Goal: Task Accomplishment & Management: Complete application form

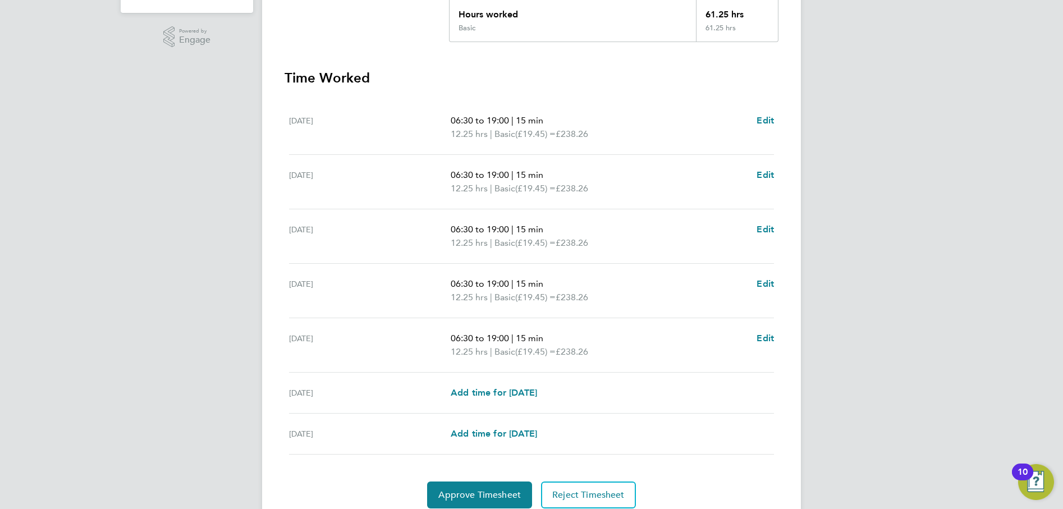
scroll to position [311, 0]
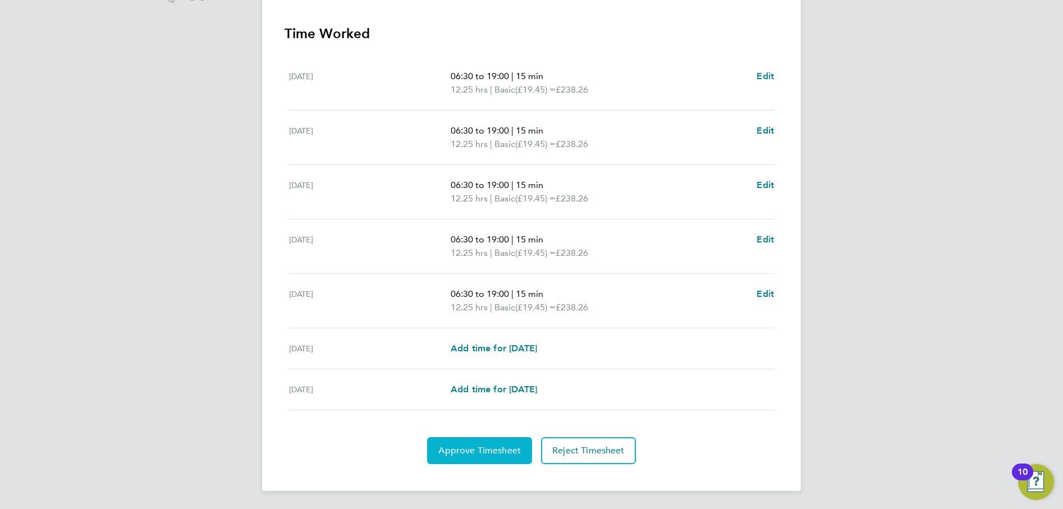
click at [495, 461] on button "Approve Timesheet" at bounding box center [479, 450] width 105 height 27
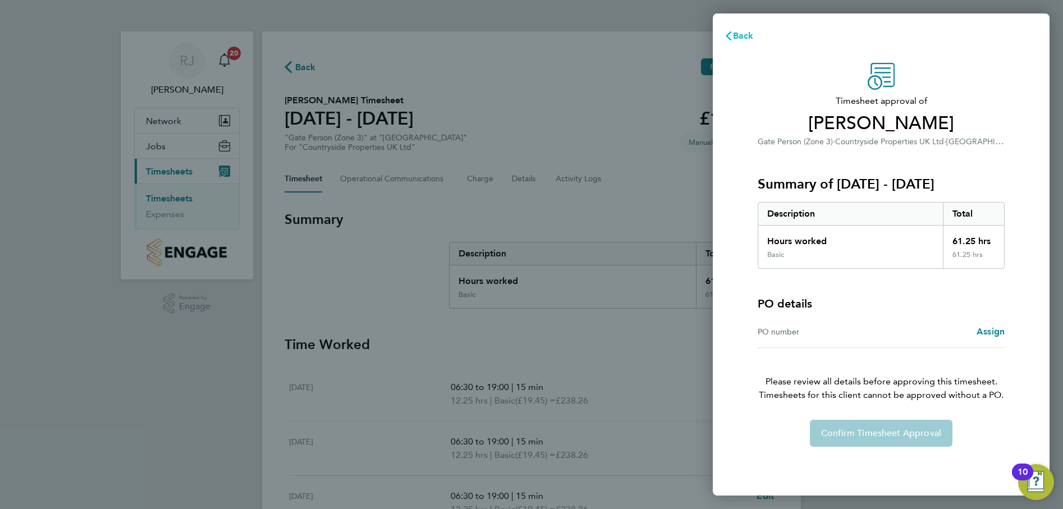
click at [744, 33] on span "Back" at bounding box center [743, 35] width 21 height 11
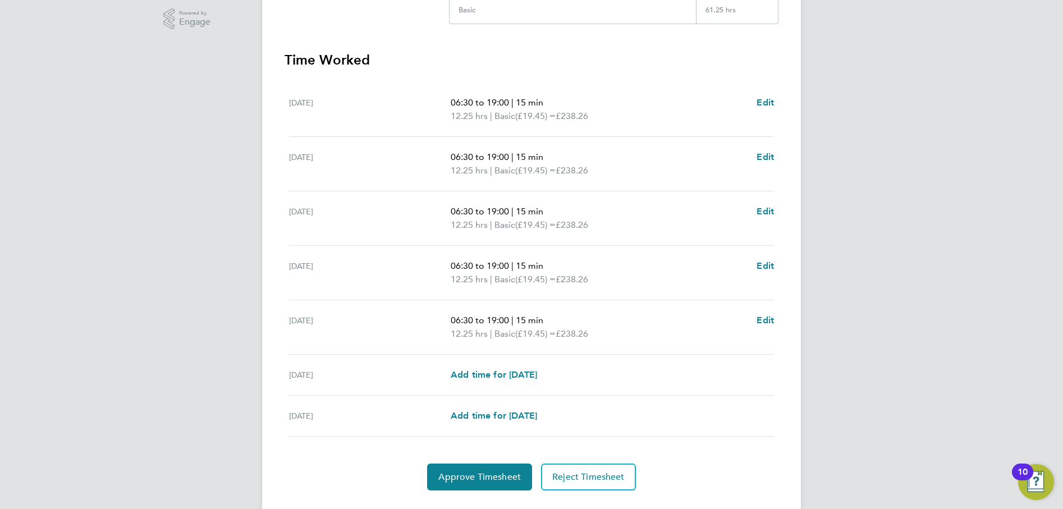
scroll to position [311, 0]
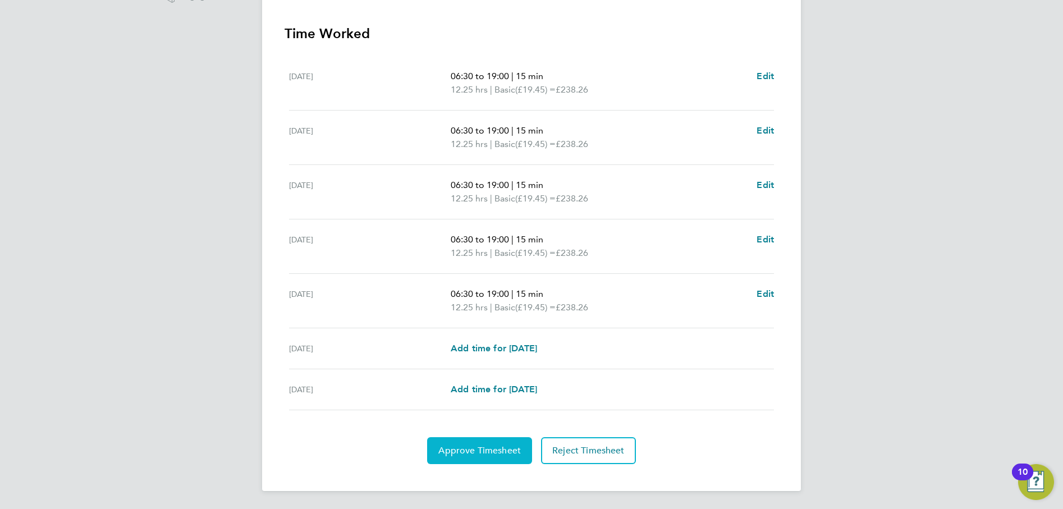
click at [483, 442] on button "Approve Timesheet" at bounding box center [479, 450] width 105 height 27
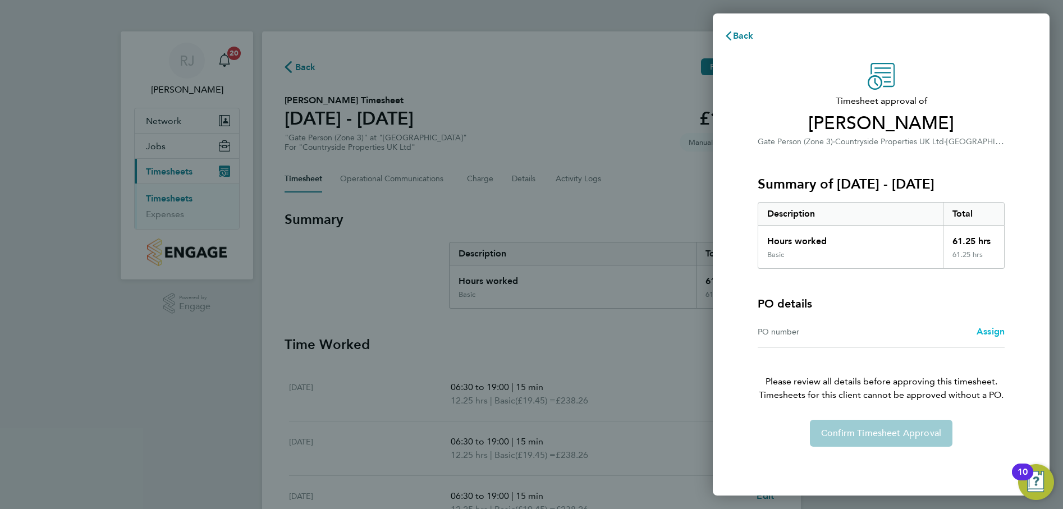
click at [988, 327] on span "Assign" at bounding box center [991, 331] width 28 height 11
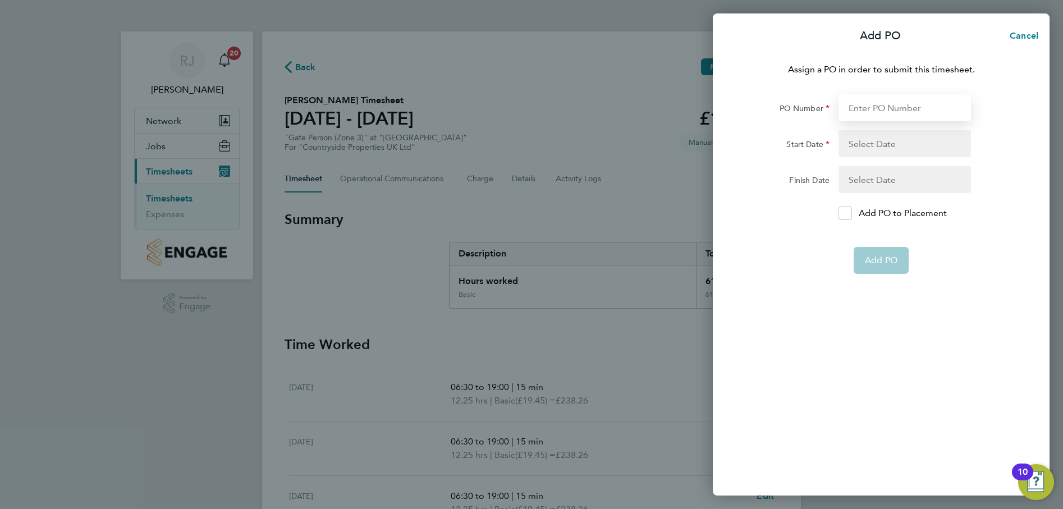
click at [872, 104] on input "PO Number" at bounding box center [905, 107] width 132 height 27
click at [900, 110] on input "PO Number" at bounding box center [905, 107] width 132 height 27
type input "B00063"
type input "[DATE]"
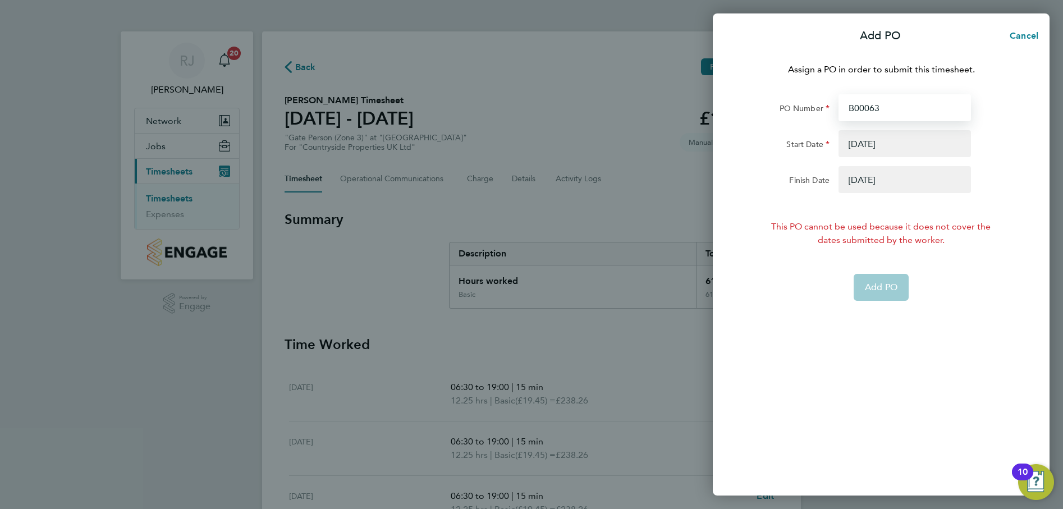
type input "B00063"
click at [878, 290] on app-form-button "Add PO" at bounding box center [881, 287] width 55 height 27
click at [875, 146] on button "button" at bounding box center [905, 143] width 132 height 27
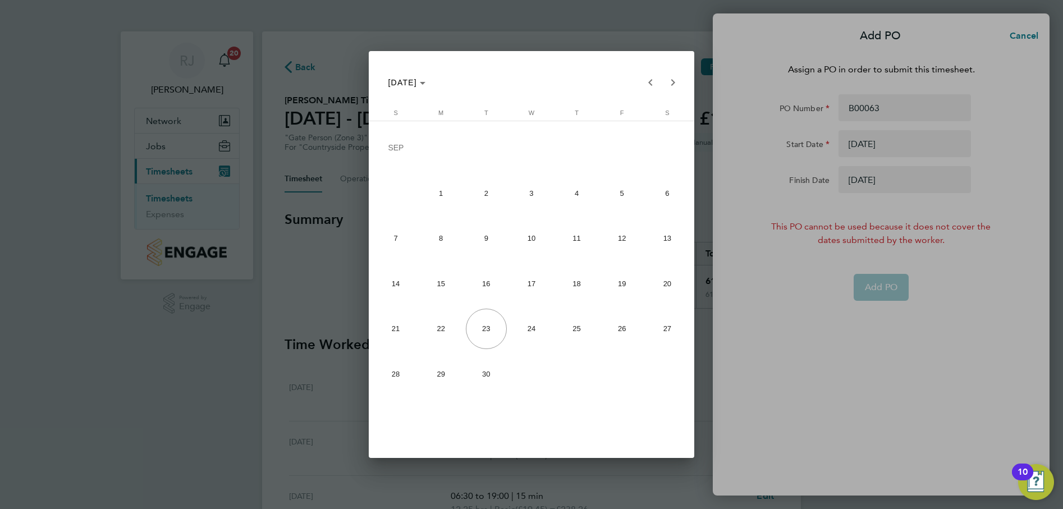
click at [491, 240] on span "9" at bounding box center [486, 238] width 41 height 41
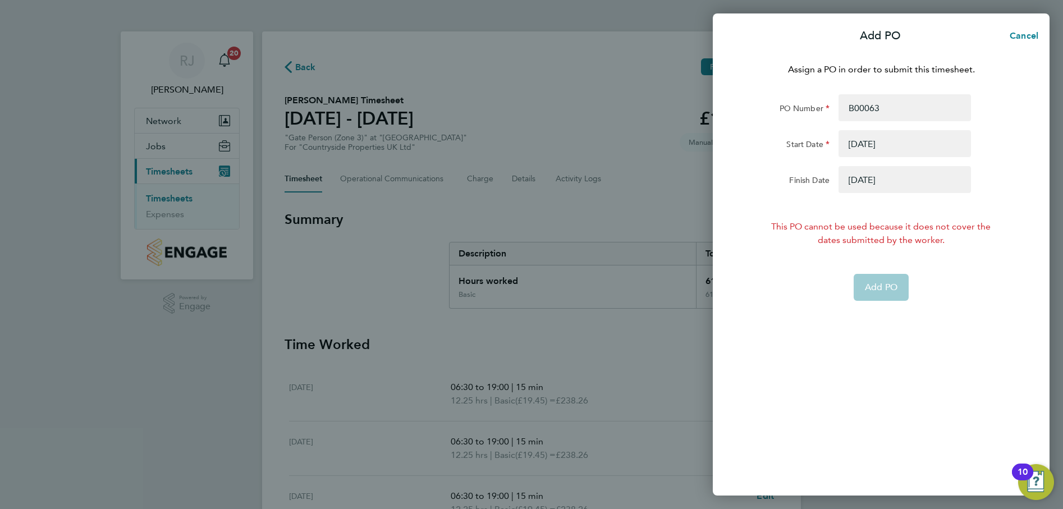
click at [963, 325] on div "Assign a PO in order to submit this timesheet. PO Number B00063 Start Date 09 S…" at bounding box center [881, 272] width 337 height 446
click at [877, 282] on app-form-button "Add PO" at bounding box center [881, 287] width 55 height 27
click at [894, 141] on button "button" at bounding box center [905, 143] width 132 height 27
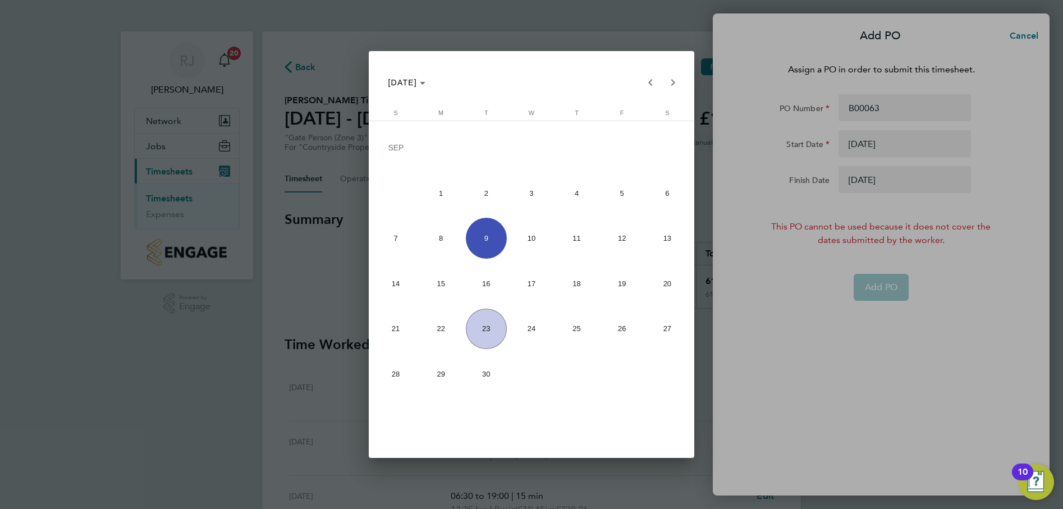
click at [490, 194] on span "2" at bounding box center [486, 193] width 41 height 41
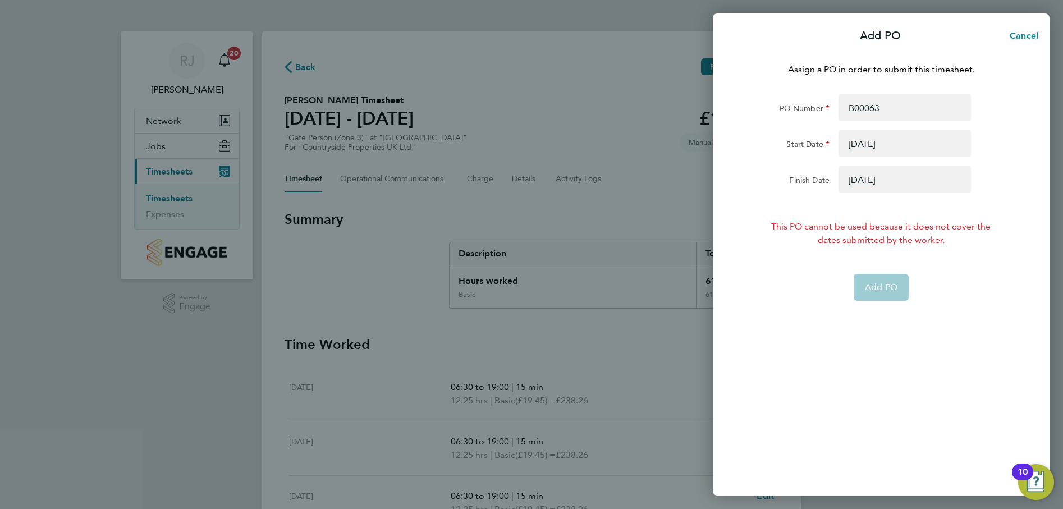
click at [849, 320] on div "Assign a PO in order to submit this timesheet. PO Number B00063 Start Date 02 S…" at bounding box center [881, 272] width 337 height 446
click at [869, 145] on button "button" at bounding box center [905, 143] width 132 height 27
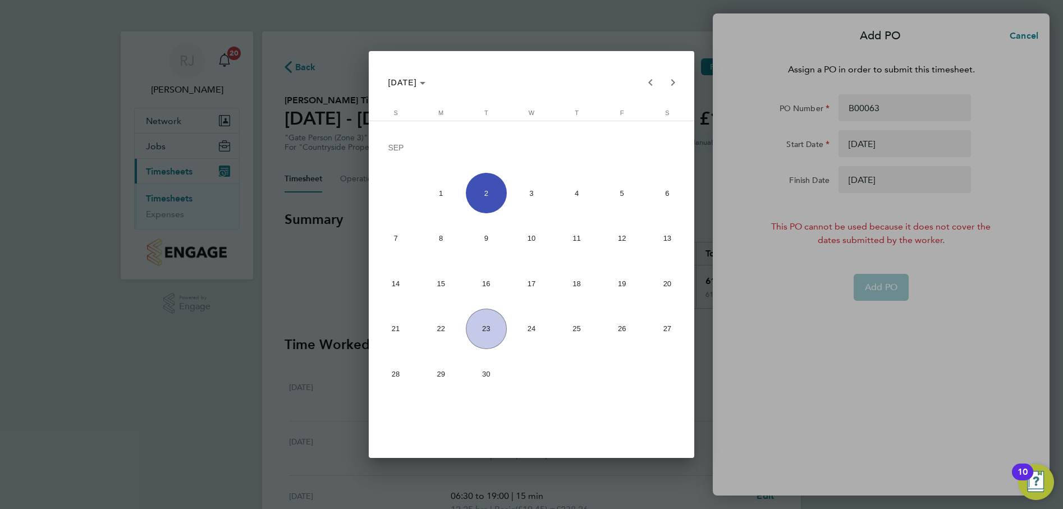
click at [488, 335] on span "23" at bounding box center [486, 329] width 41 height 41
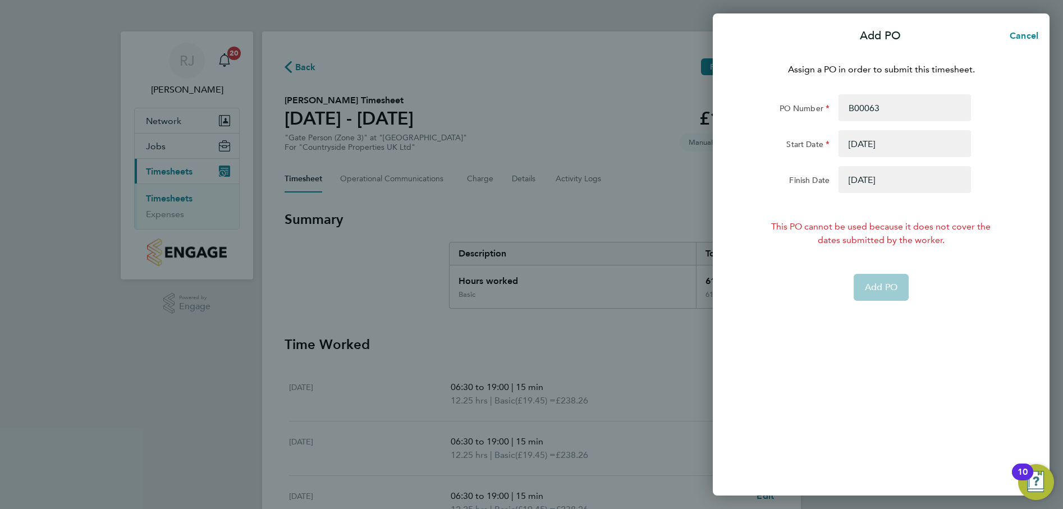
click at [906, 346] on div "Assign a PO in order to submit this timesheet. PO Number B00063 Start Date 23 S…" at bounding box center [881, 272] width 337 height 446
click at [881, 148] on button "button" at bounding box center [905, 143] width 132 height 27
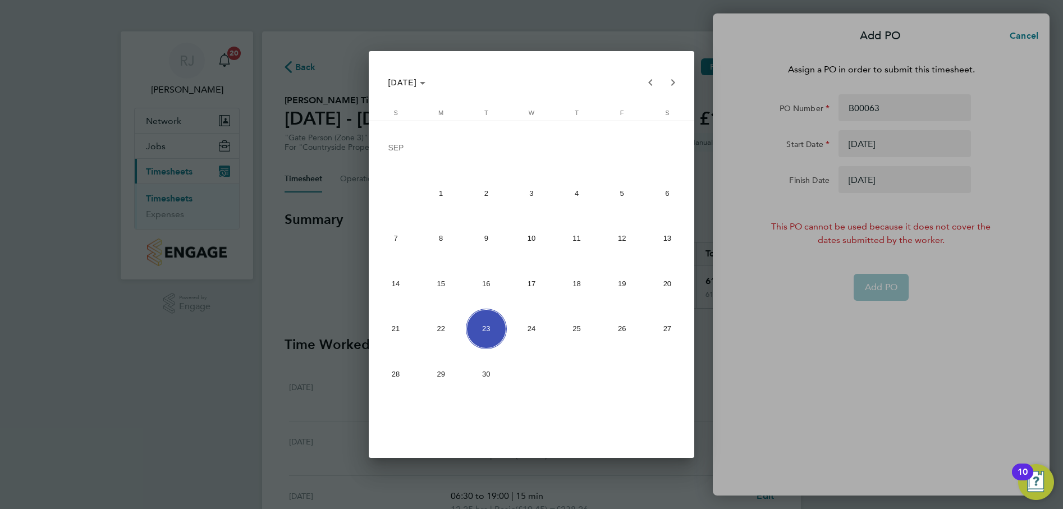
click at [485, 197] on span "2" at bounding box center [486, 193] width 41 height 41
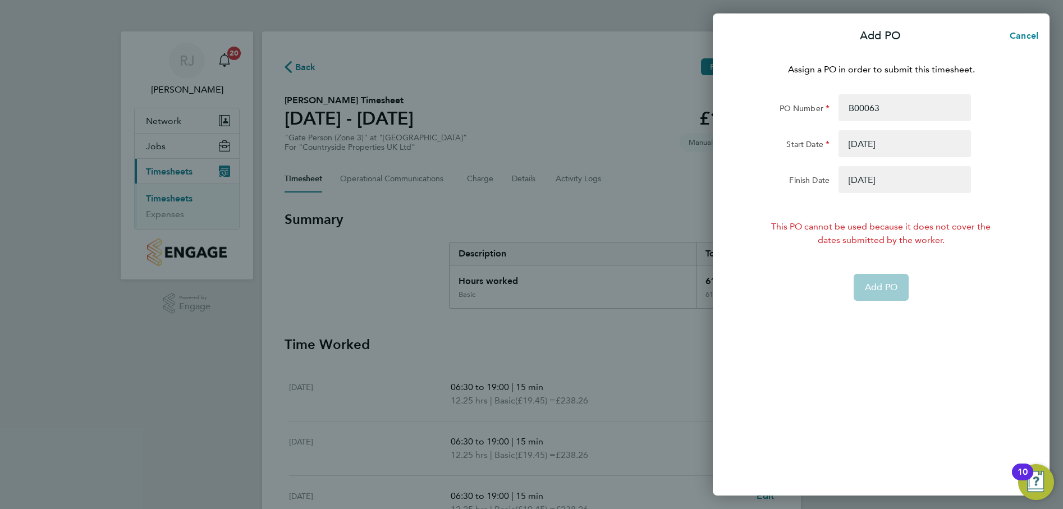
click at [958, 276] on div "Add PO" at bounding box center [881, 287] width 283 height 27
drag, startPoint x: 958, startPoint y: 276, endPoint x: 743, endPoint y: 249, distance: 217.2
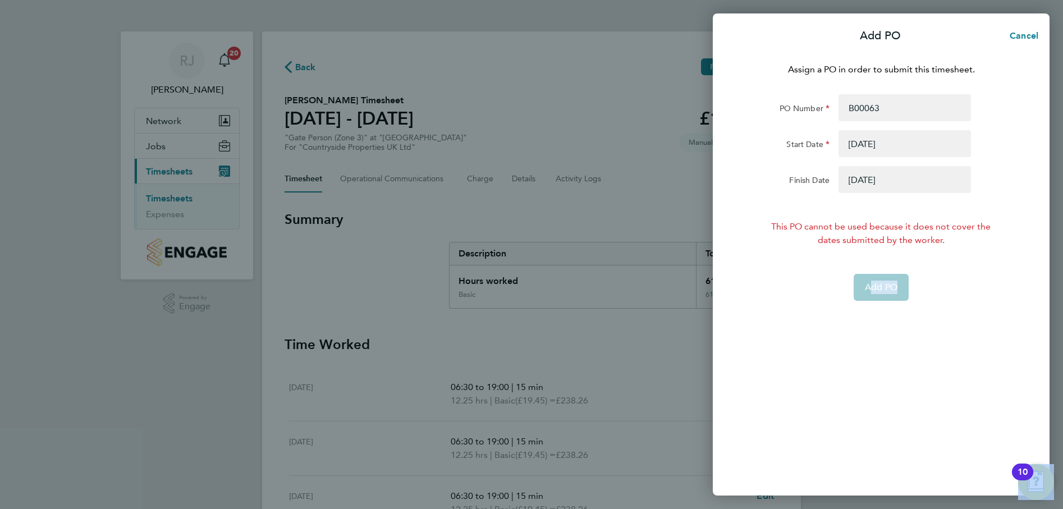
click at [958, 276] on div "Add PO" at bounding box center [881, 287] width 283 height 27
click at [886, 287] on app-form-button "Add PO" at bounding box center [881, 287] width 55 height 27
click at [883, 287] on app-form-button "Add PO" at bounding box center [881, 287] width 55 height 27
click at [882, 287] on app-form-button "Add PO" at bounding box center [881, 287] width 55 height 27
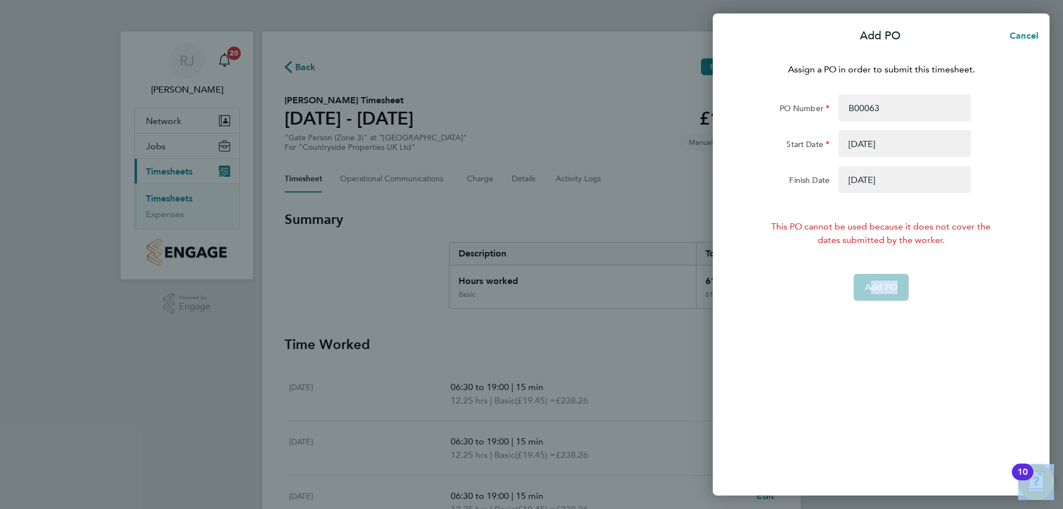
click at [882, 287] on app-form-button "Add PO" at bounding box center [881, 287] width 55 height 27
drag, startPoint x: 882, startPoint y: 287, endPoint x: 899, endPoint y: 140, distance: 148.7
click at [899, 140] on button "button" at bounding box center [905, 143] width 132 height 27
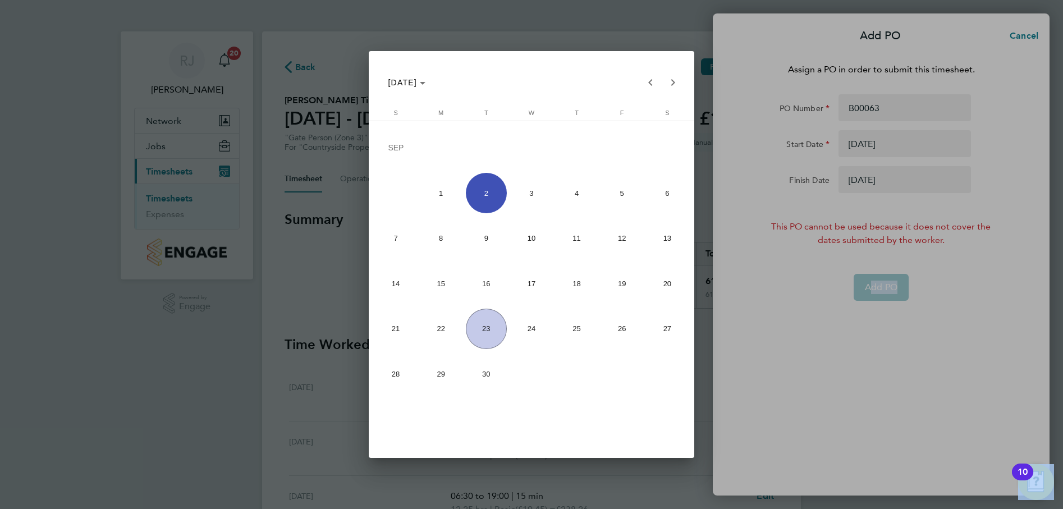
click at [483, 326] on span "23" at bounding box center [486, 329] width 41 height 41
type input "23 Sep 25"
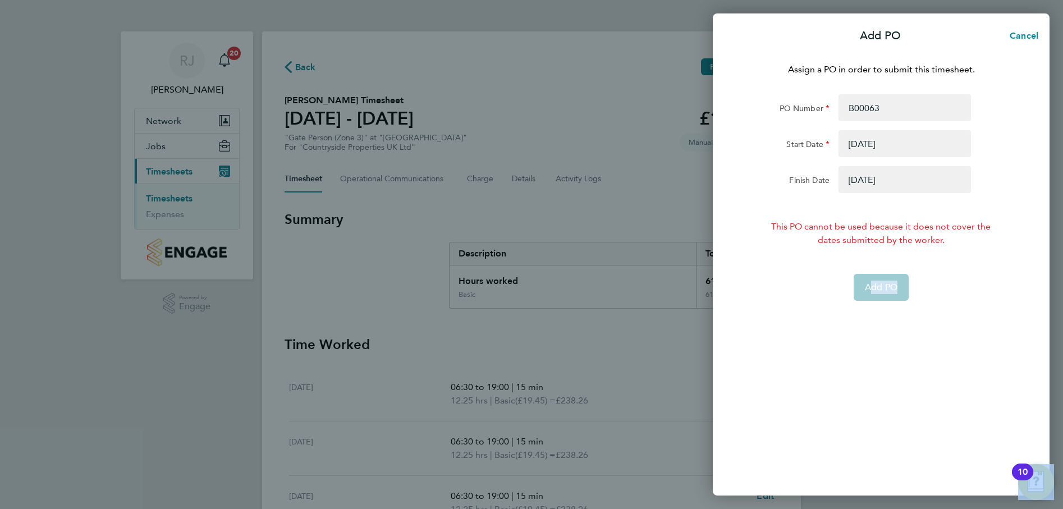
click at [931, 365] on div "Assign a PO in order to submit this timesheet. PO Number B00063 Start Date 23 S…" at bounding box center [881, 272] width 337 height 446
click at [876, 286] on app-form-button "Add PO" at bounding box center [881, 287] width 55 height 27
click at [1026, 37] on span "Cancel" at bounding box center [1023, 35] width 32 height 11
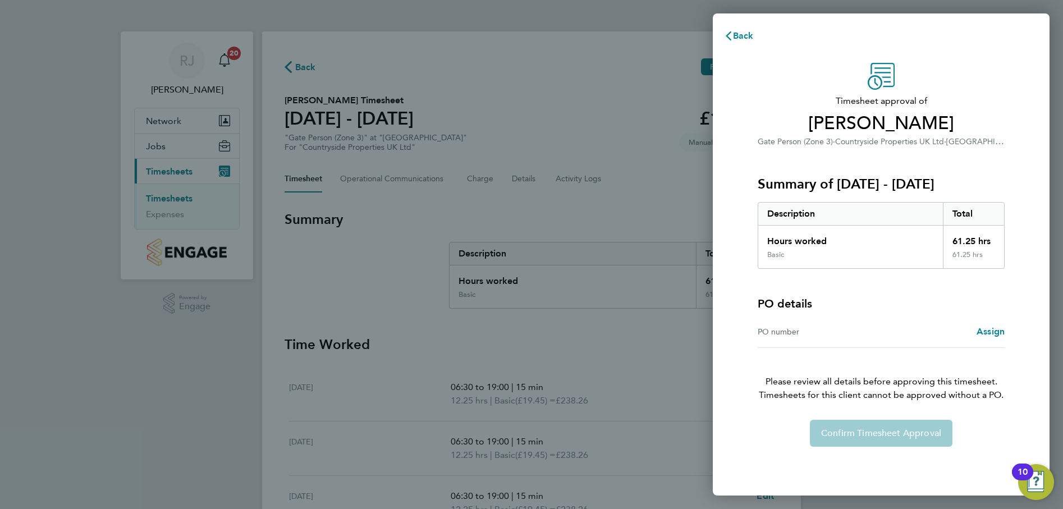
click at [870, 435] on div "Confirm Timesheet Approval" at bounding box center [881, 433] width 274 height 27
click at [743, 33] on span "Back" at bounding box center [743, 35] width 21 height 11
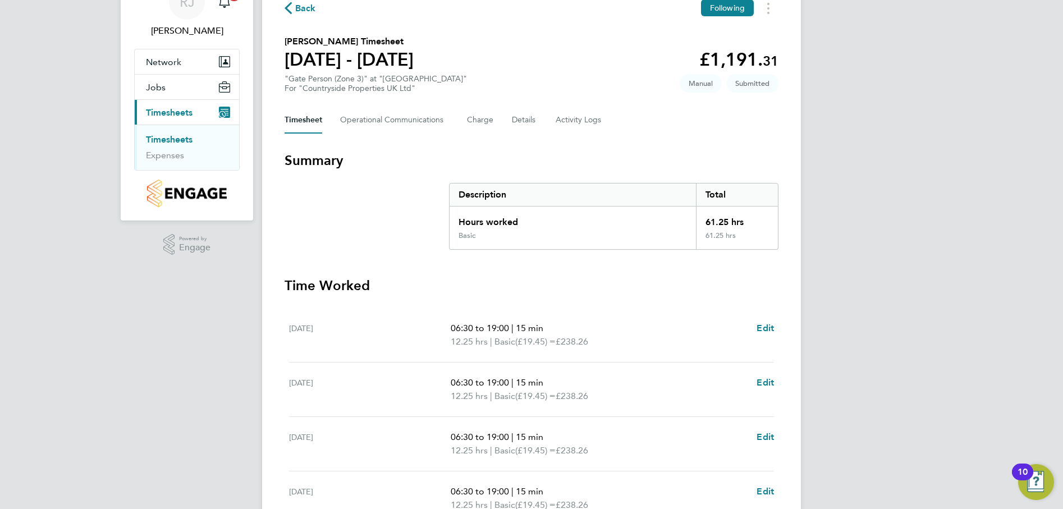
scroll to position [56, 0]
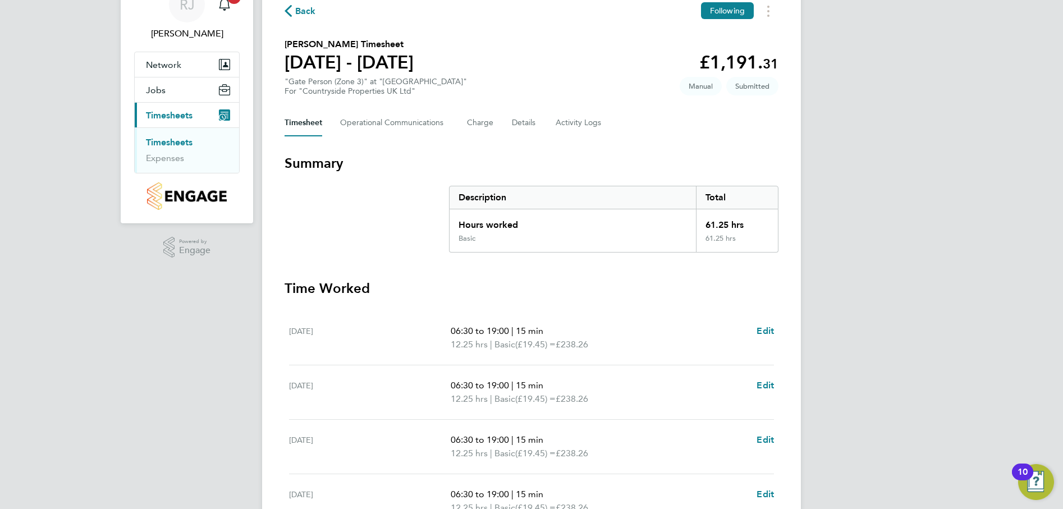
click at [176, 141] on link "Timesheets" at bounding box center [169, 142] width 47 height 11
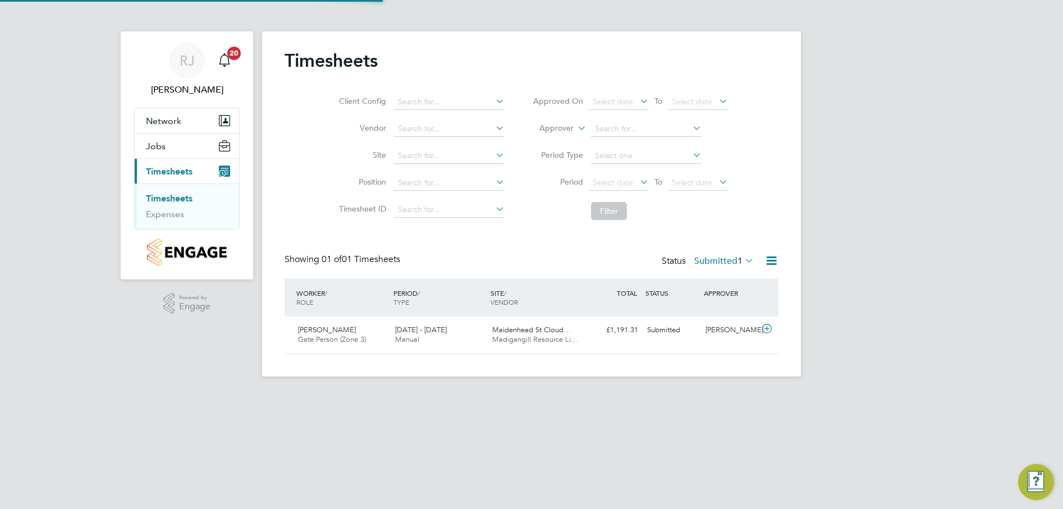
scroll to position [29, 98]
click at [344, 335] on div "Jachakdeep Singh Gate Person (Zone 3) 17 - 23 Mar 2025" at bounding box center [342, 335] width 97 height 28
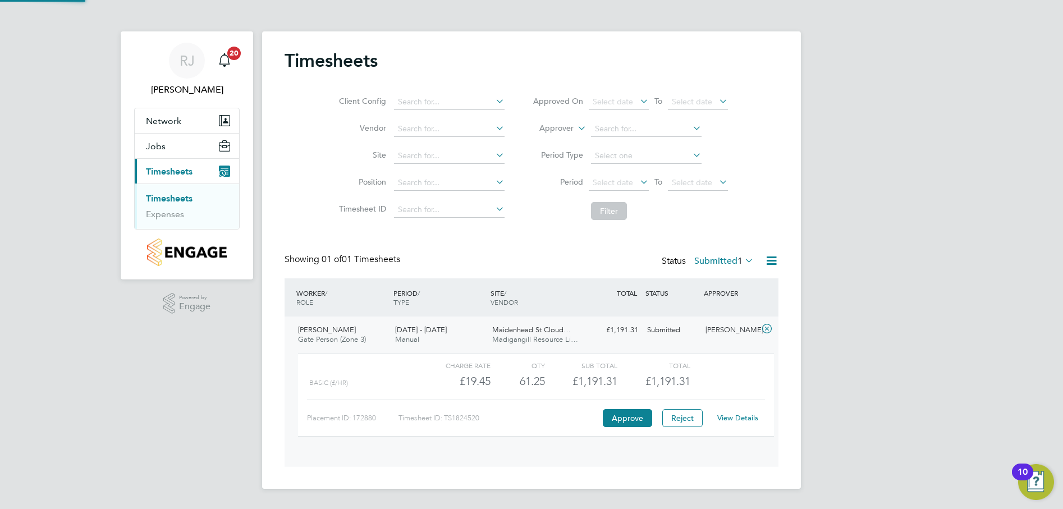
scroll to position [19, 109]
click at [623, 417] on button "Approve" at bounding box center [627, 418] width 49 height 18
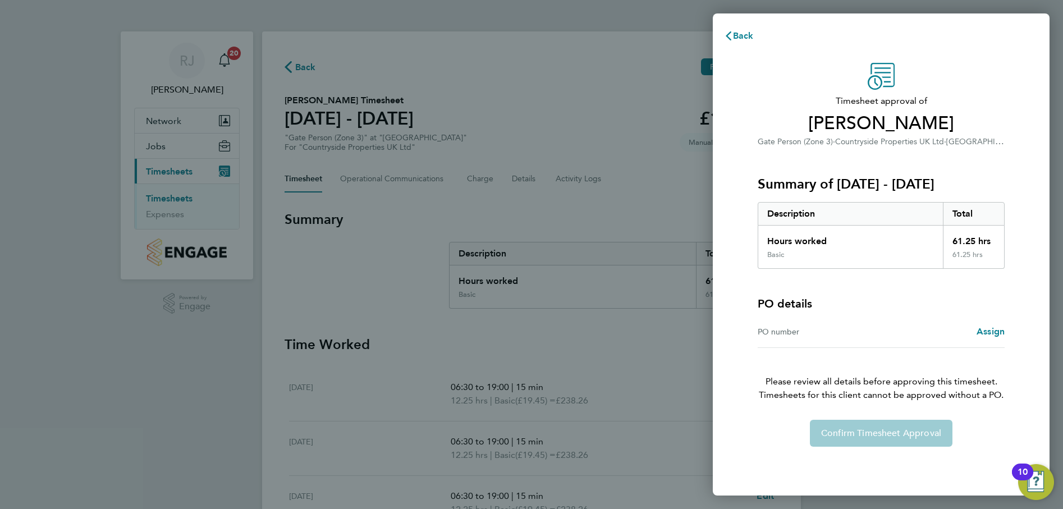
click at [884, 432] on div "Confirm Timesheet Approval" at bounding box center [881, 433] width 274 height 27
click at [885, 432] on div "Confirm Timesheet Approval" at bounding box center [881, 433] width 274 height 27
drag, startPoint x: 885, startPoint y: 432, endPoint x: 874, endPoint y: 438, distance: 12.6
click at [874, 438] on div "Confirm Timesheet Approval" at bounding box center [881, 433] width 274 height 27
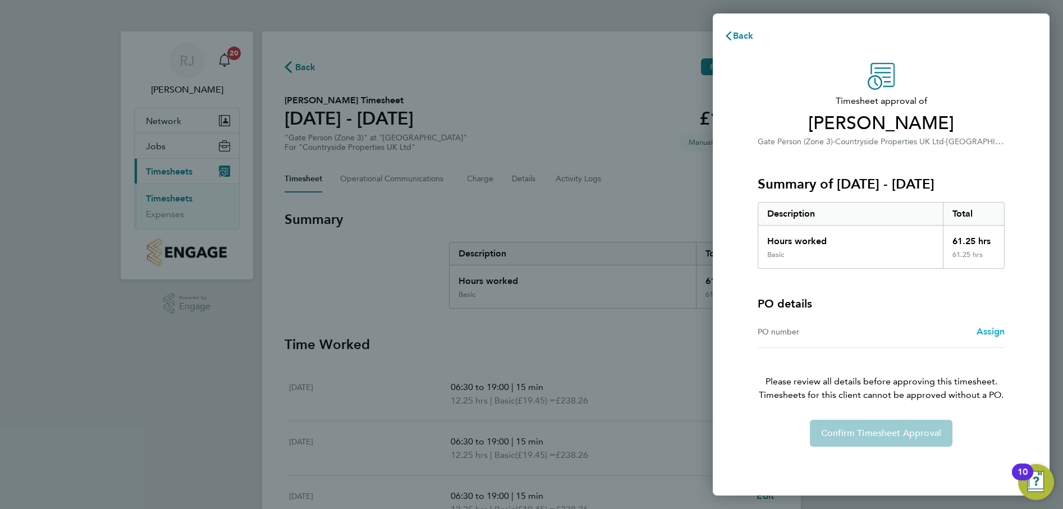
click at [995, 333] on span "Assign" at bounding box center [991, 331] width 28 height 11
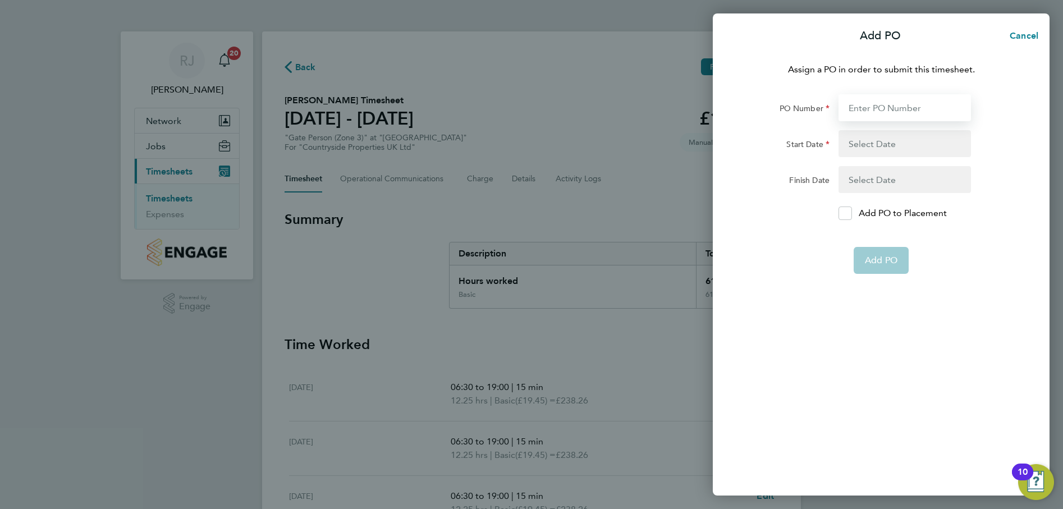
drag, startPoint x: 872, startPoint y: 102, endPoint x: 888, endPoint y: 99, distance: 16.0
click at [872, 102] on input "PO Number" at bounding box center [905, 107] width 132 height 27
type input "B00063"
type input "[DATE]"
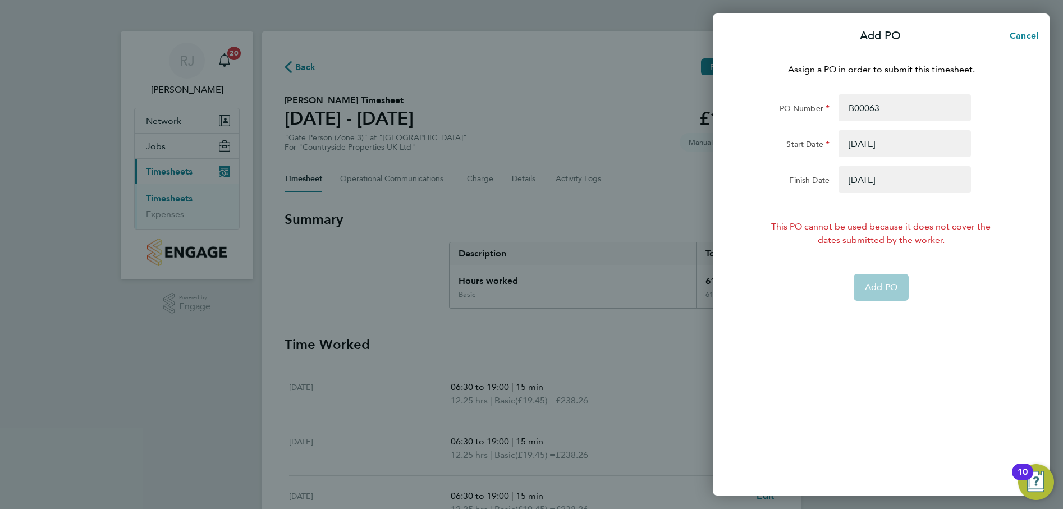
click at [875, 289] on app-form-button "Add PO" at bounding box center [881, 287] width 55 height 27
click at [1023, 33] on span "Cancel" at bounding box center [1023, 35] width 32 height 11
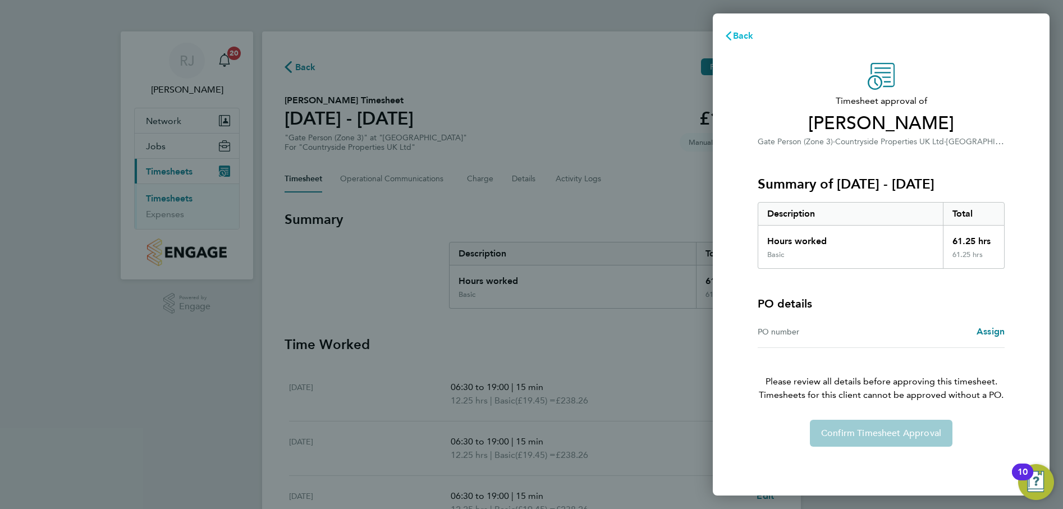
click at [746, 34] on span "Back" at bounding box center [743, 35] width 21 height 11
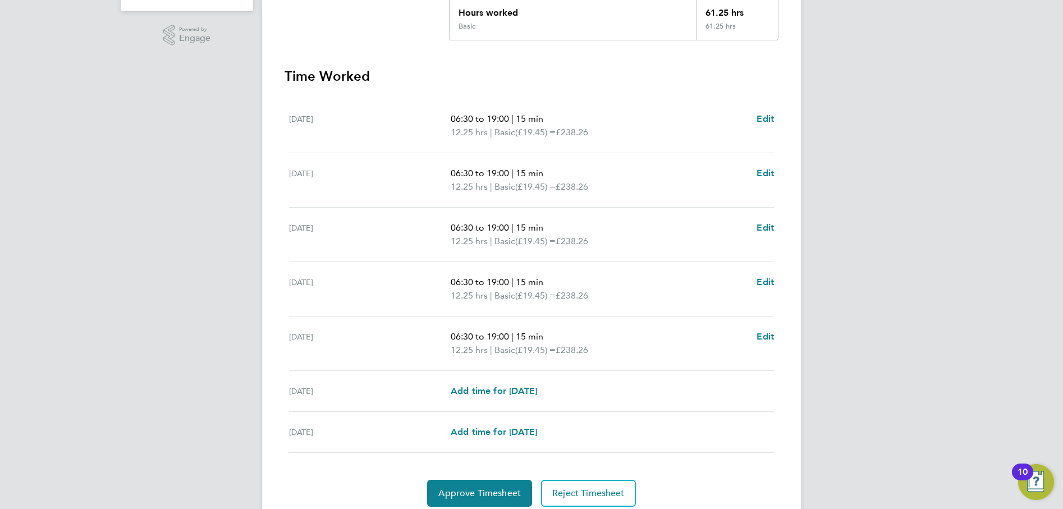
scroll to position [311, 0]
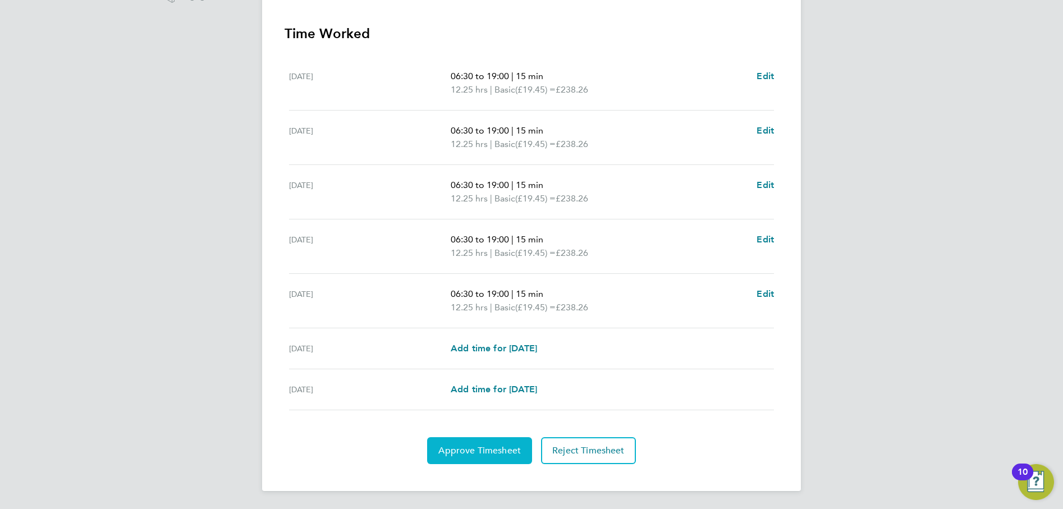
click at [491, 453] on span "Approve Timesheet" at bounding box center [479, 450] width 83 height 11
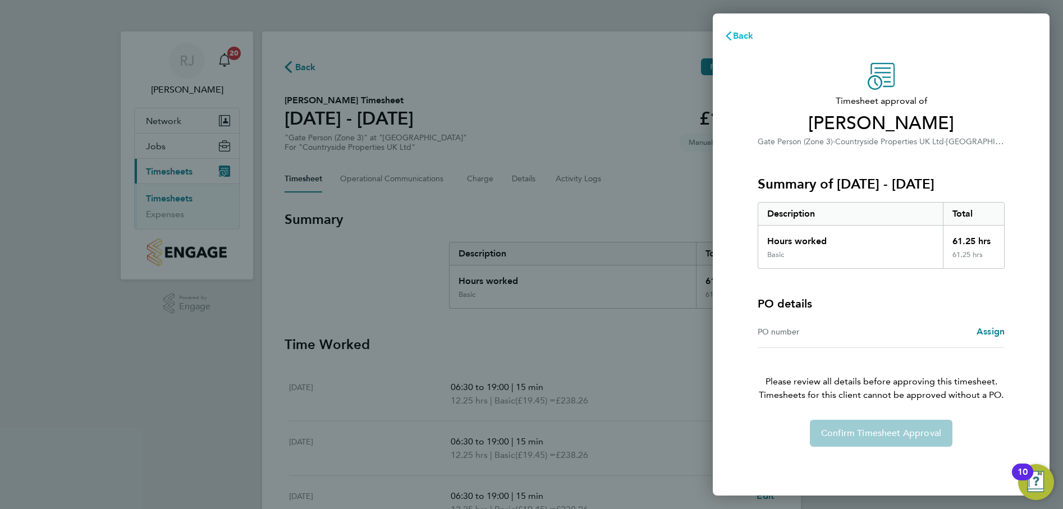
click at [734, 34] on span "Back" at bounding box center [743, 35] width 21 height 11
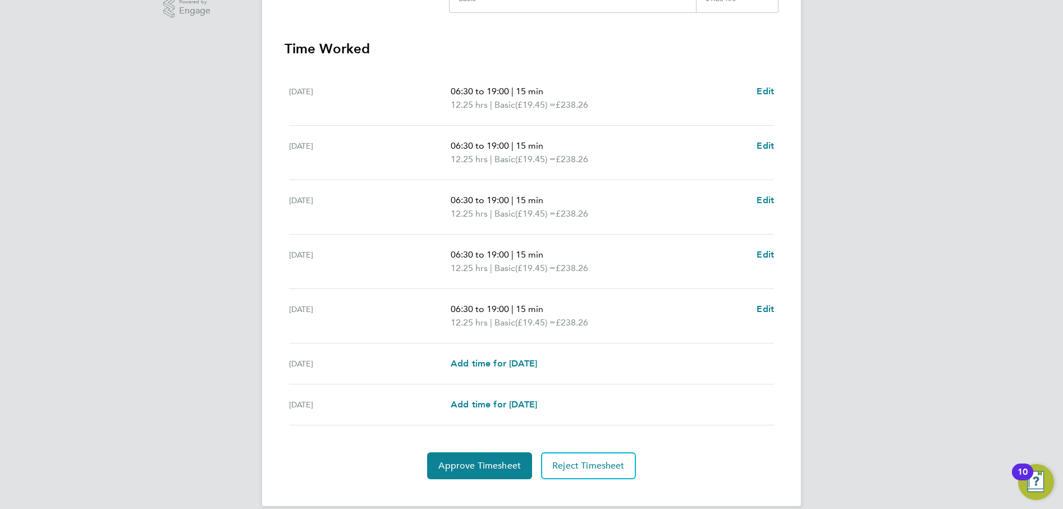
scroll to position [311, 0]
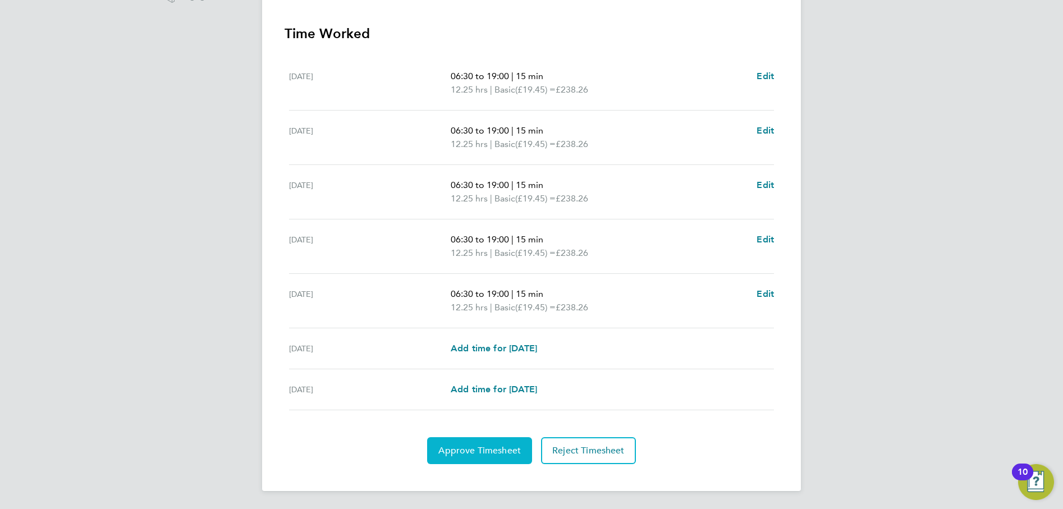
click at [493, 452] on span "Approve Timesheet" at bounding box center [479, 450] width 83 height 11
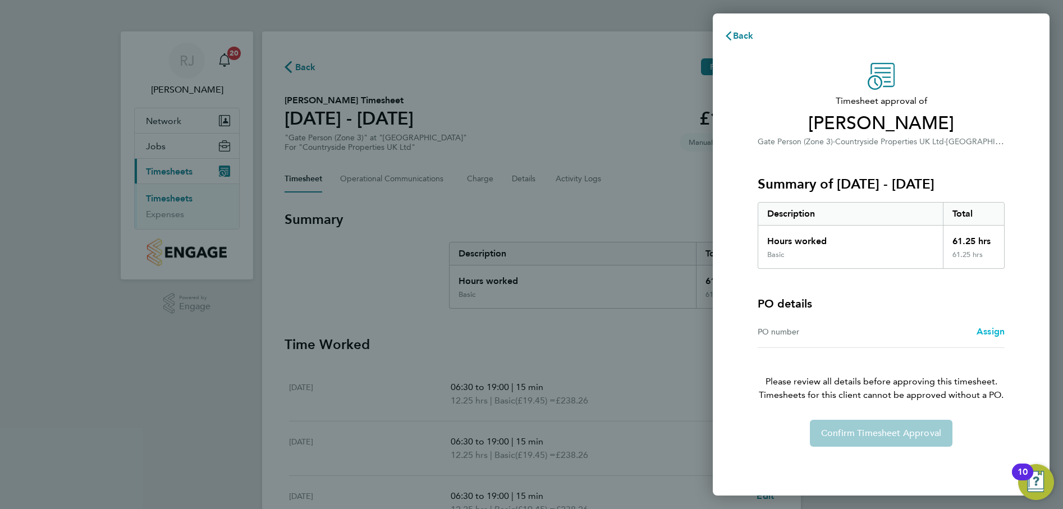
click at [985, 331] on span "Assign" at bounding box center [991, 331] width 28 height 11
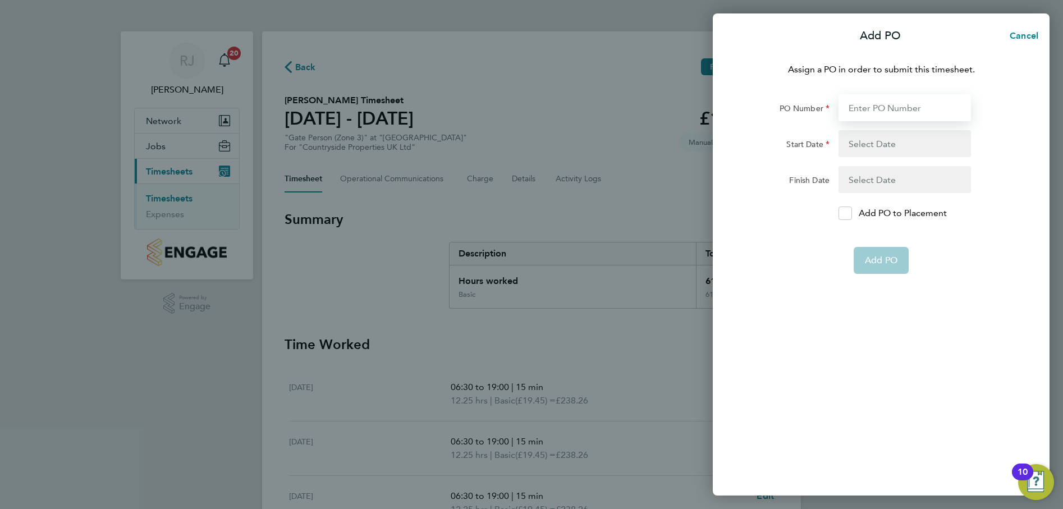
click at [882, 112] on input "PO Number" at bounding box center [905, 107] width 132 height 27
type input "B00063"
type input "[DATE]"
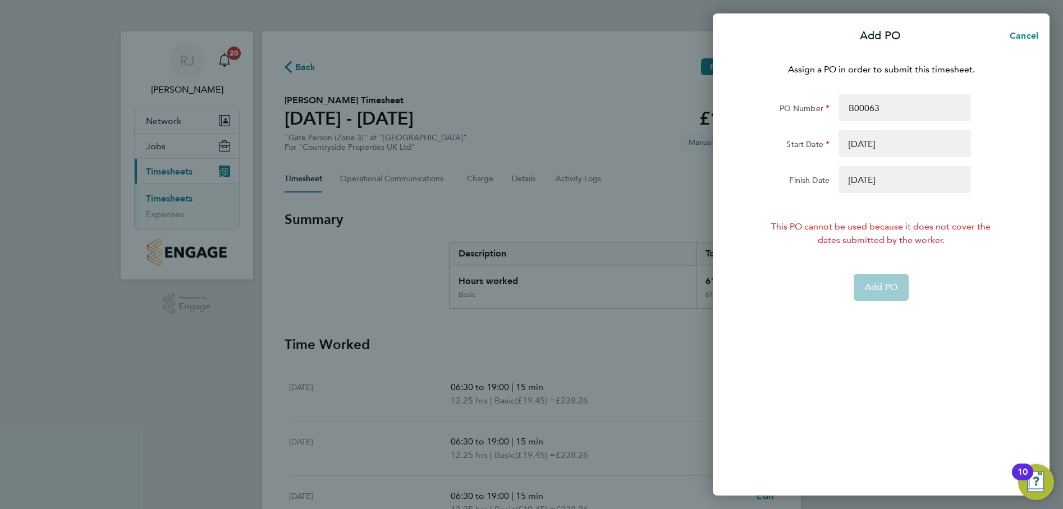
click at [896, 286] on app-form-button "Add PO" at bounding box center [881, 287] width 55 height 27
click at [895, 286] on app-form-button "Add PO" at bounding box center [881, 287] width 55 height 27
click at [894, 286] on app-form-button "Add PO" at bounding box center [881, 287] width 55 height 27
drag, startPoint x: 894, startPoint y: 286, endPoint x: 875, endPoint y: 143, distance: 144.0
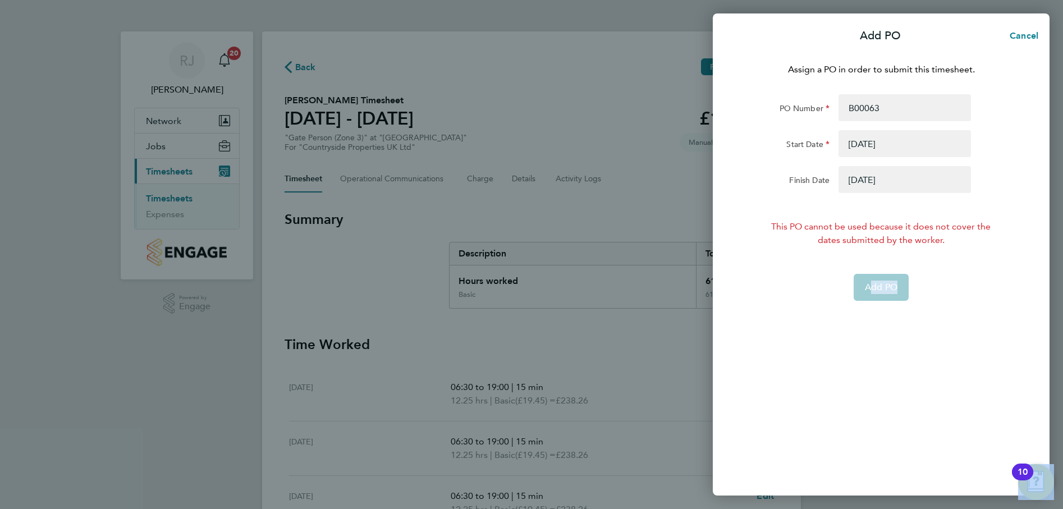
click at [875, 143] on button "button" at bounding box center [905, 143] width 132 height 27
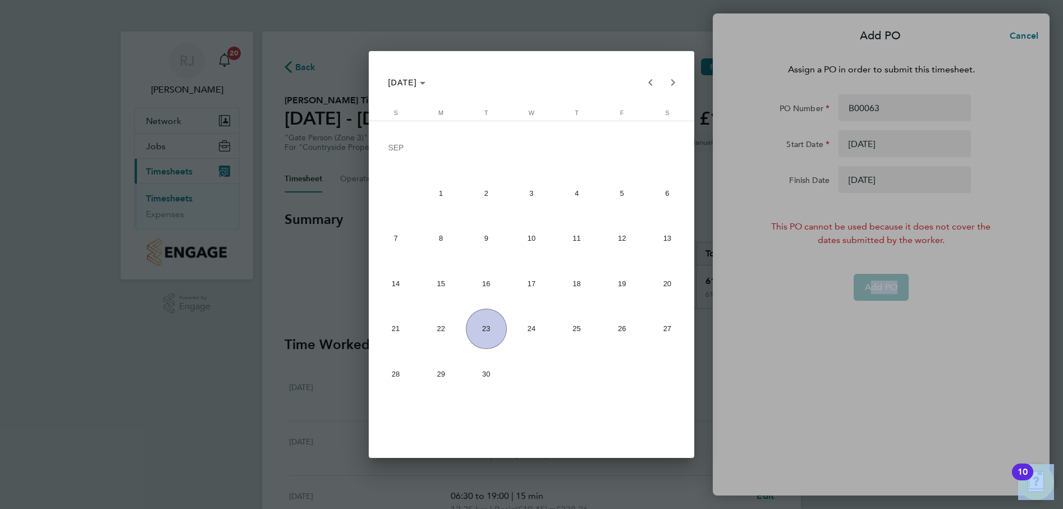
click at [485, 191] on span "2" at bounding box center [486, 193] width 41 height 41
type input "[DATE]"
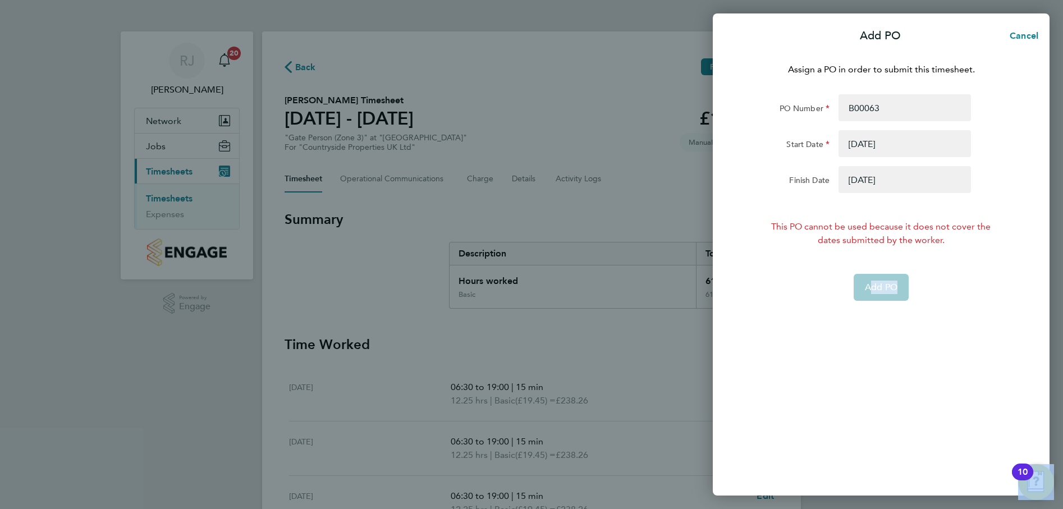
click at [997, 287] on div "Add PO" at bounding box center [881, 287] width 283 height 27
click at [889, 115] on input "B00063" at bounding box center [905, 107] width 132 height 27
click at [885, 108] on input "B00063" at bounding box center [905, 107] width 132 height 27
type input "b"
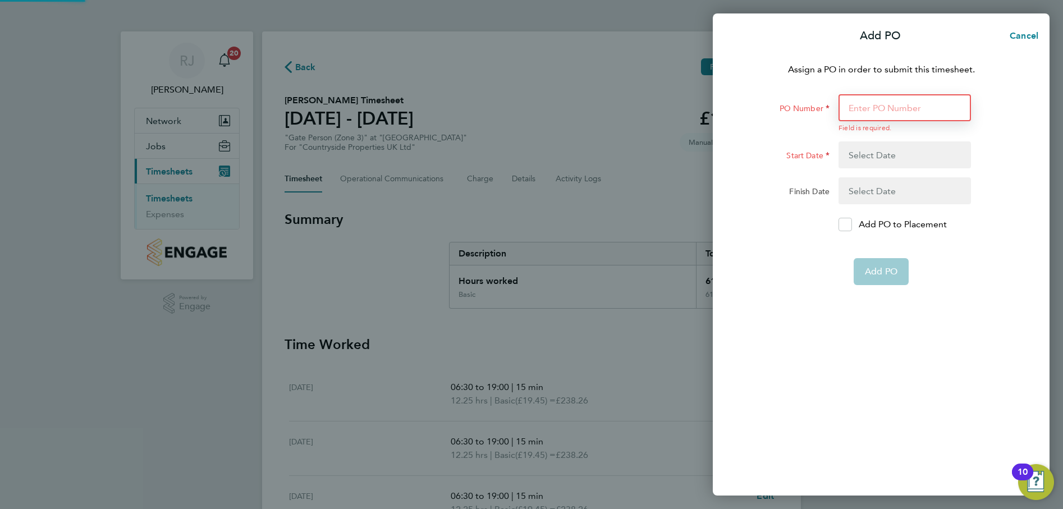
type input "B00063"
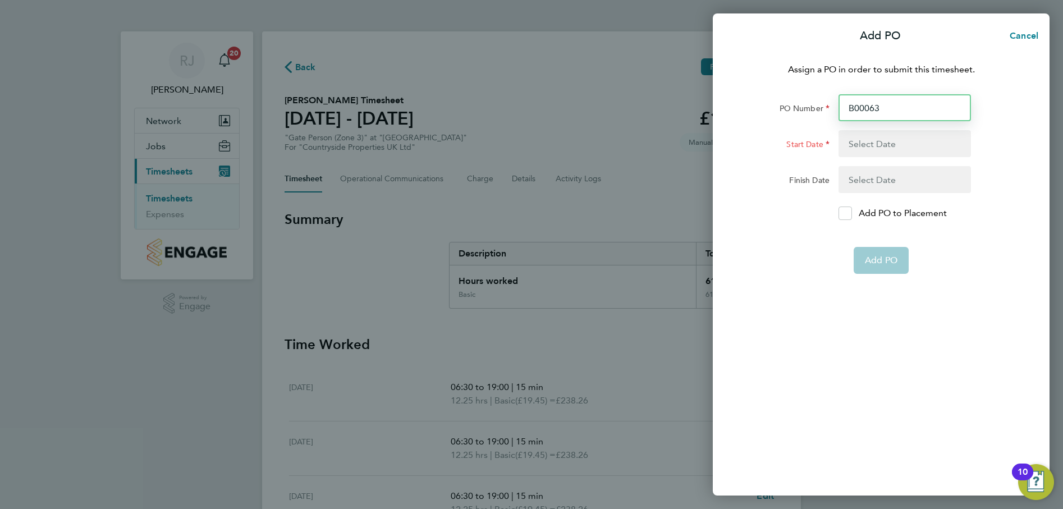
type input "[DATE]"
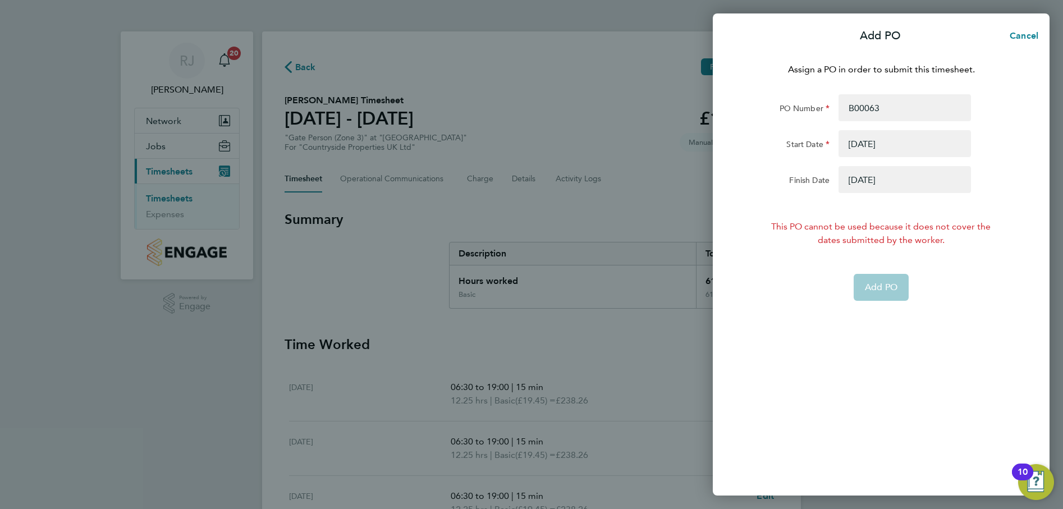
click at [969, 337] on div "Assign a PO in order to submit this timesheet. PO Number B00063 Start Date [DAT…" at bounding box center [881, 272] width 337 height 446
click at [889, 287] on app-form-button "Add PO" at bounding box center [881, 287] width 55 height 27
click at [906, 147] on button "button" at bounding box center [905, 143] width 132 height 27
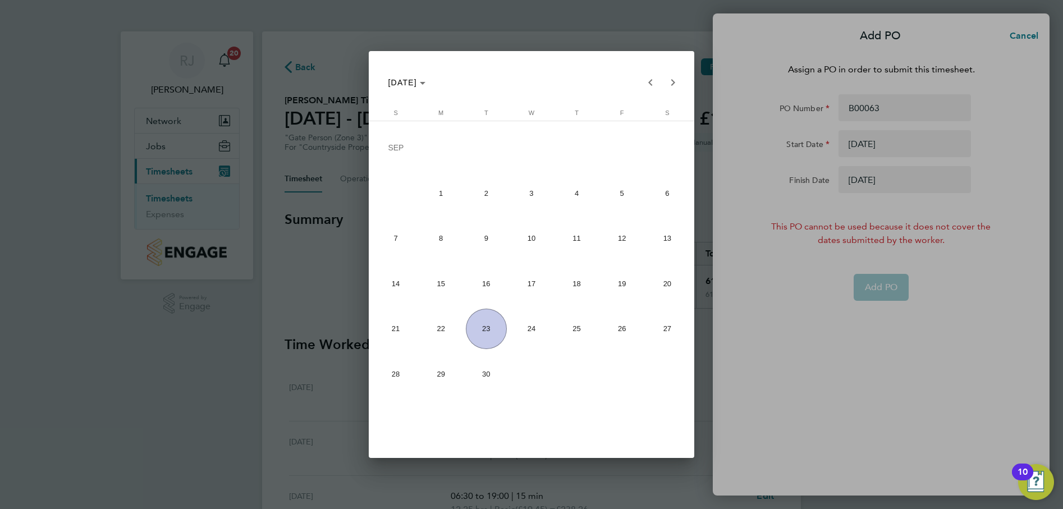
click at [999, 323] on div at bounding box center [531, 254] width 1063 height 509
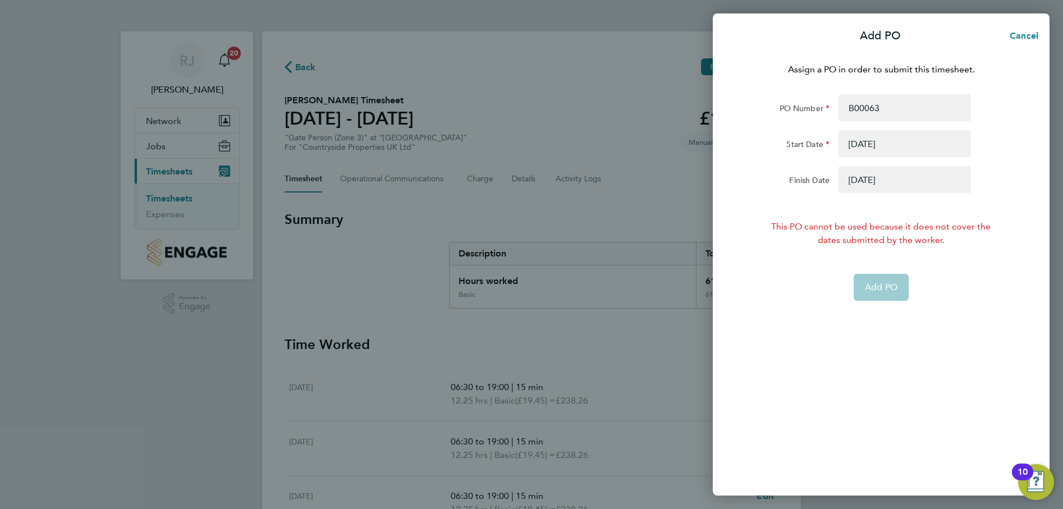
click at [911, 181] on button "button" at bounding box center [905, 179] width 132 height 27
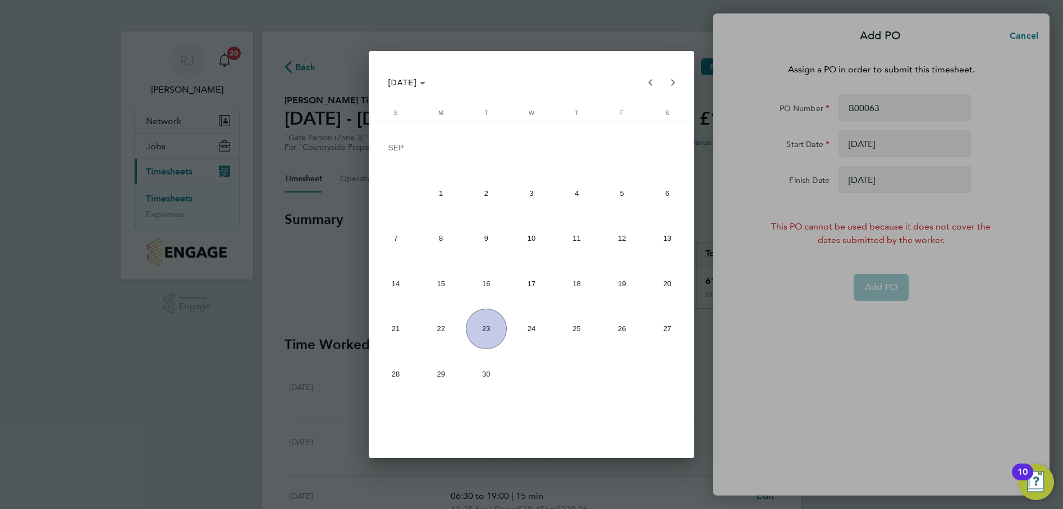
click at [987, 318] on div at bounding box center [531, 254] width 1063 height 509
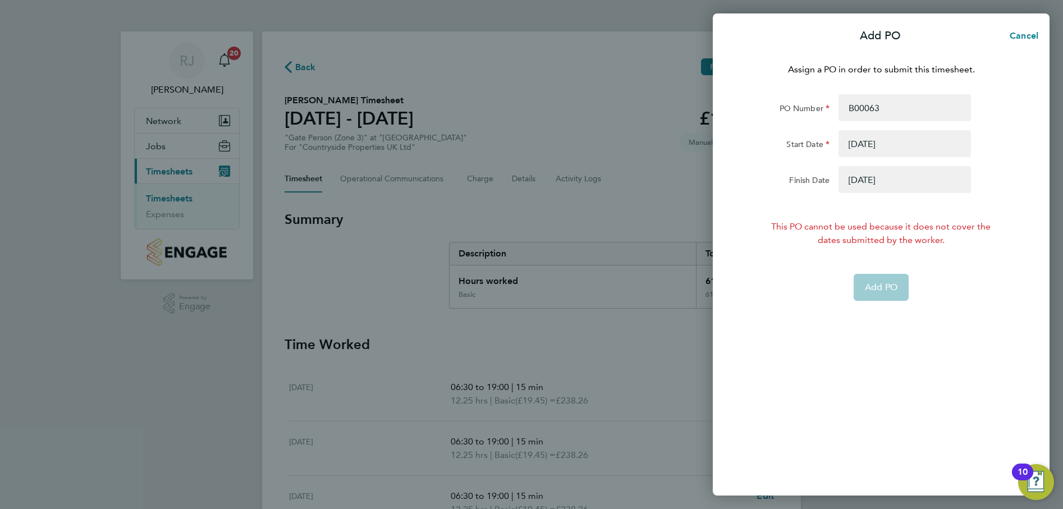
click at [883, 284] on app-form-button "Add PO" at bounding box center [881, 287] width 55 height 27
drag, startPoint x: 883, startPoint y: 284, endPoint x: 966, endPoint y: 312, distance: 87.5
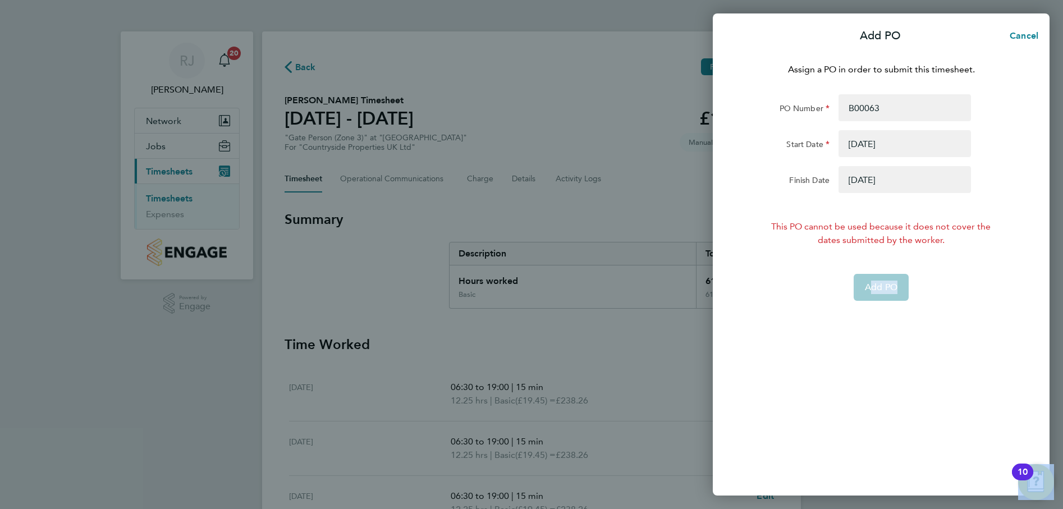
click at [966, 312] on div "Assign a PO in order to submit this timesheet. PO Number B00063 Start Date [DAT…" at bounding box center [881, 272] width 337 height 446
click at [1023, 36] on span "Cancel" at bounding box center [1023, 35] width 32 height 11
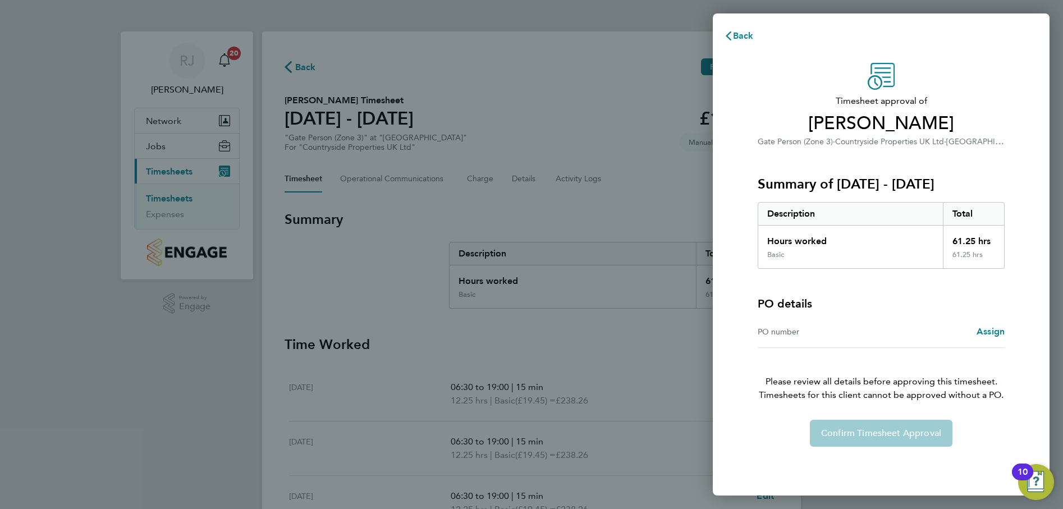
click at [884, 431] on div "Confirm Timesheet Approval" at bounding box center [881, 433] width 274 height 27
click at [731, 28] on button "Back" at bounding box center [739, 36] width 52 height 22
